Goal: Check status

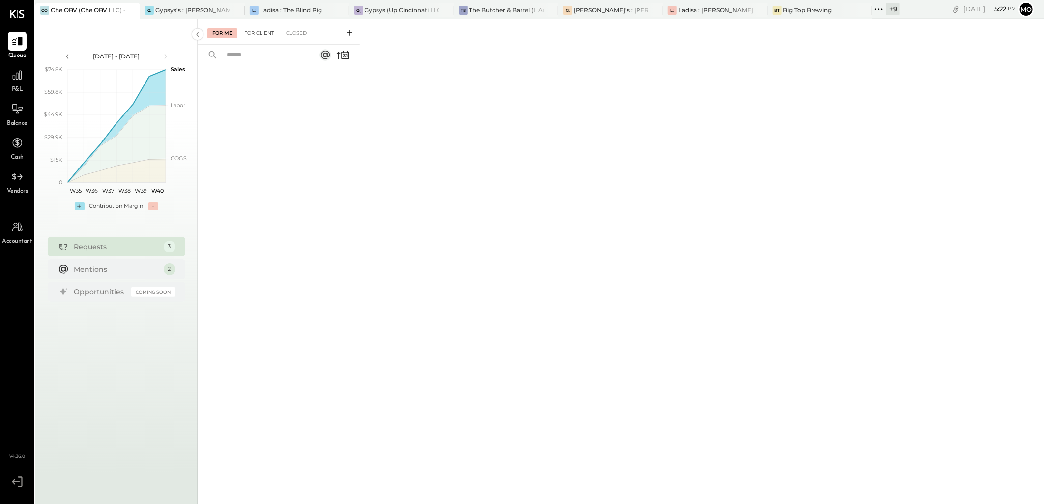
click at [271, 32] on div "For Client" at bounding box center [259, 34] width 40 height 10
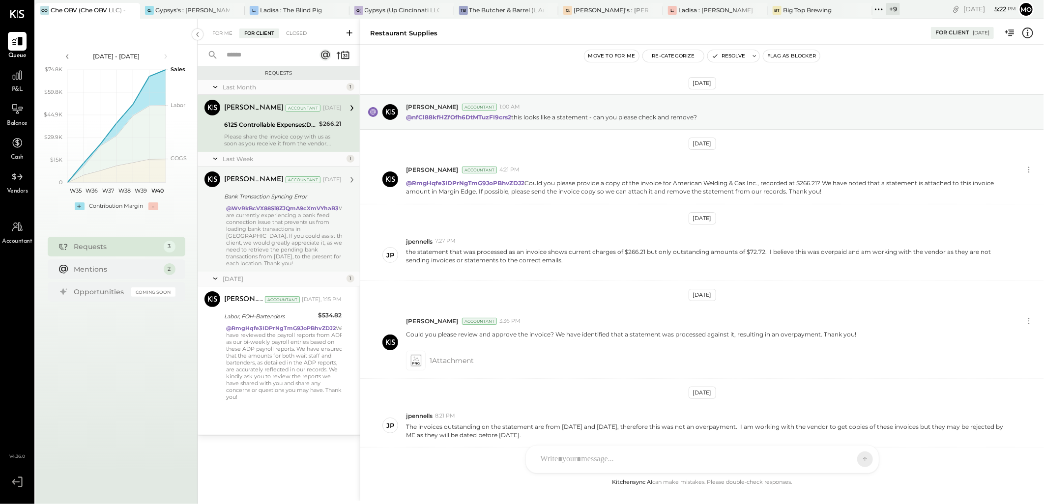
scroll to position [110, 0]
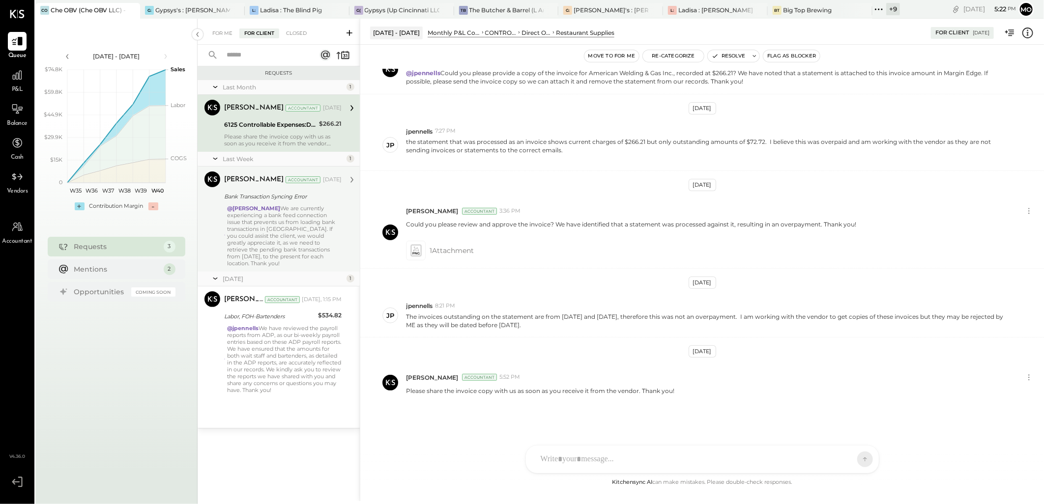
click at [282, 204] on div "Mohammadsalkin Ansari Accountant [DATE] Bank Transaction Syncing Error @Jossian…" at bounding box center [283, 219] width 118 height 95
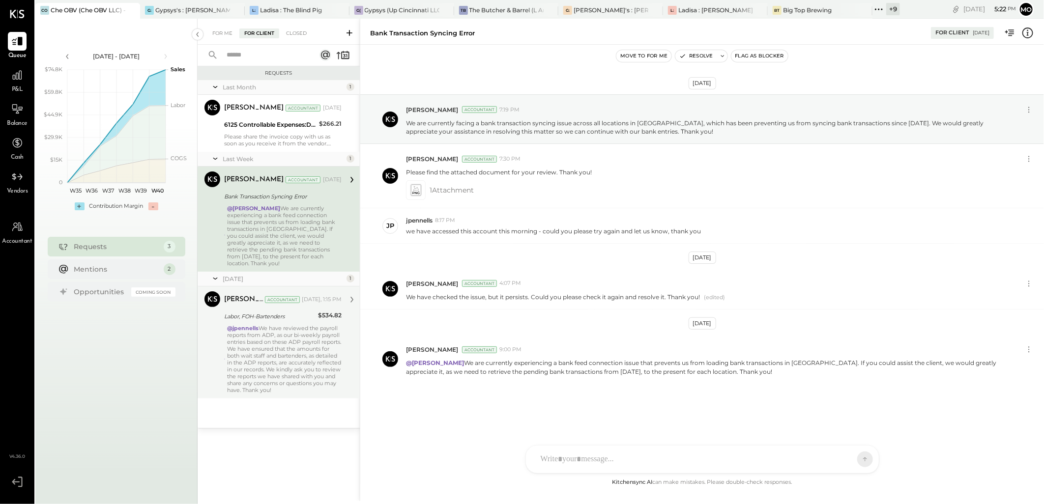
click at [290, 335] on div "@jpennells We have reviewed the payroll reports from ADP, as our bi-weekly payr…" at bounding box center [284, 359] width 115 height 69
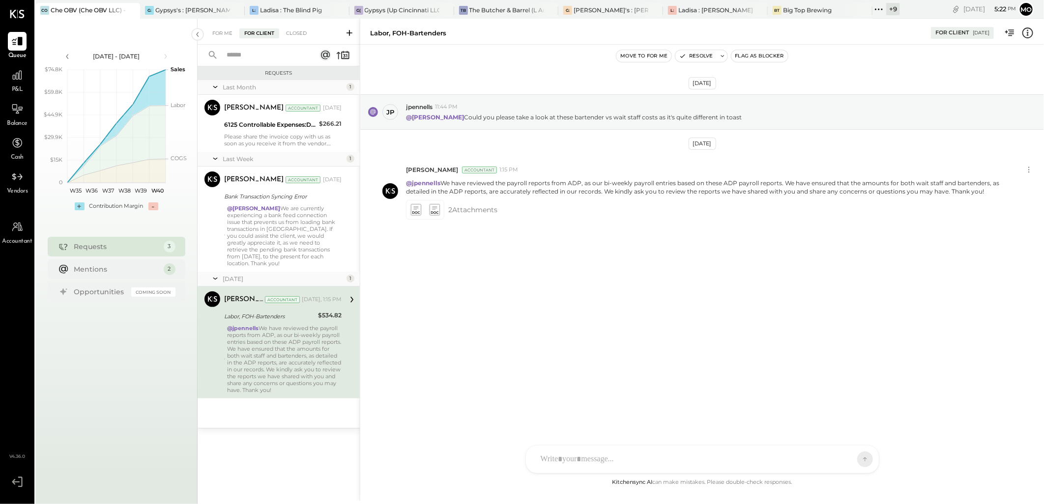
click at [74, 8] on div "Che OBV (Che OBV LLC) - Ignite" at bounding box center [88, 10] width 75 height 8
